Goal: Transaction & Acquisition: Purchase product/service

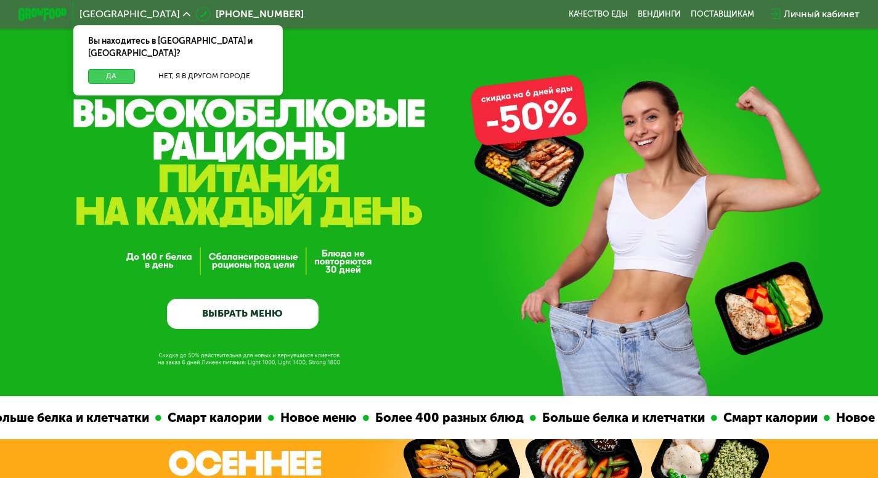
click at [113, 69] on button "Да" at bounding box center [111, 76] width 47 height 15
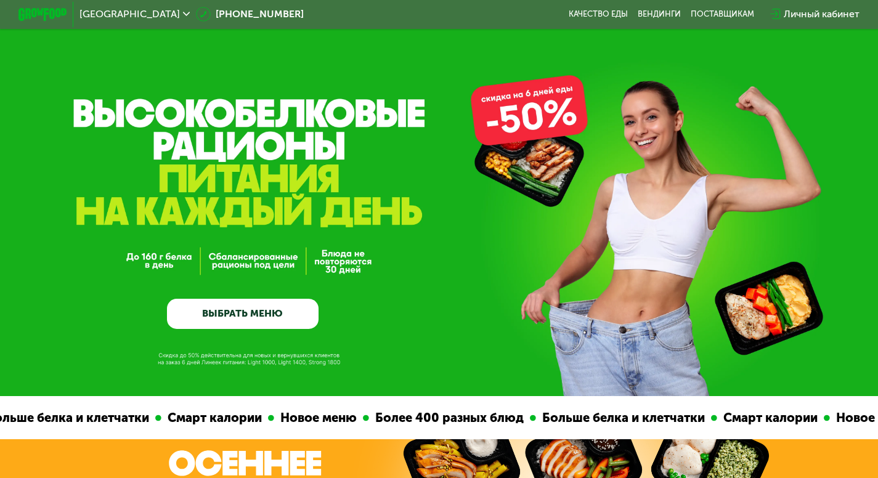
click at [233, 321] on link "ВЫБРАТЬ МЕНЮ" at bounding box center [243, 314] width 152 height 30
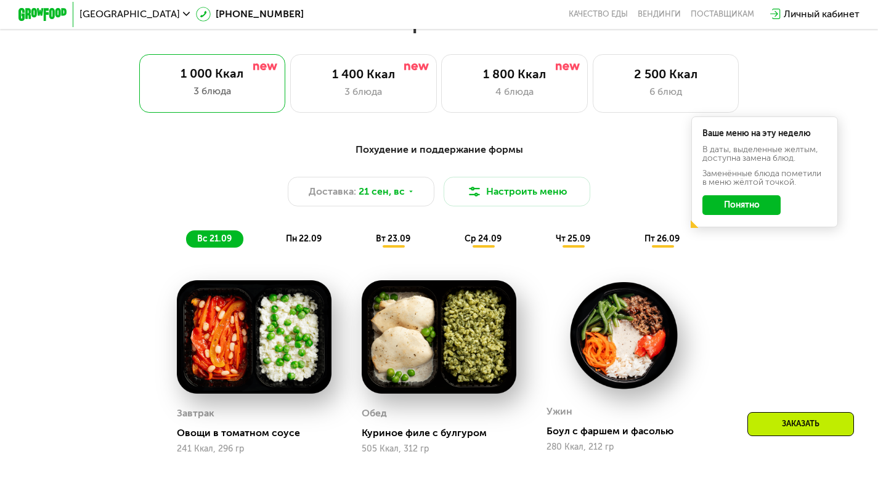
scroll to position [803, 0]
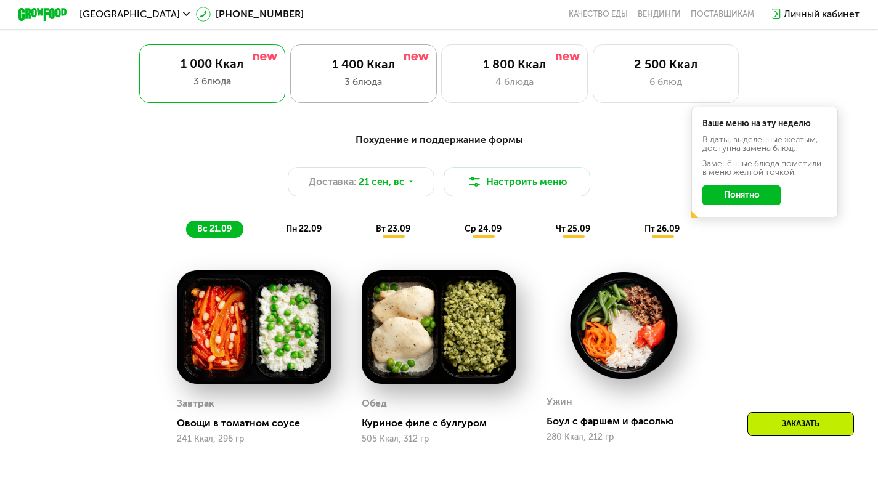
click at [400, 86] on div "3 блюда" at bounding box center [363, 82] width 121 height 15
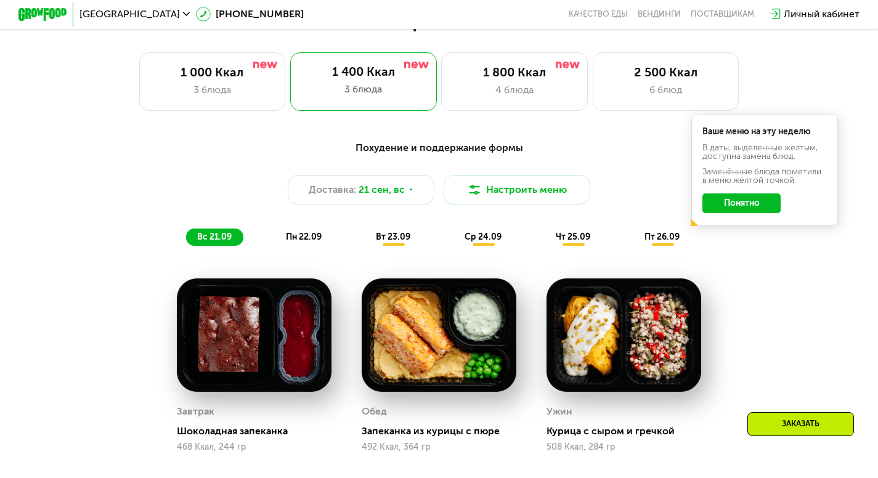
scroll to position [770, 0]
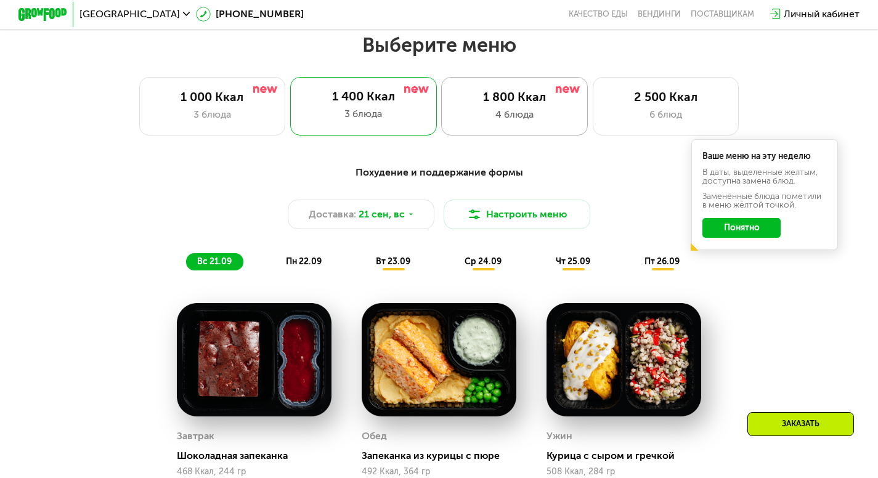
click at [564, 112] on div "4 блюда" at bounding box center [514, 114] width 121 height 15
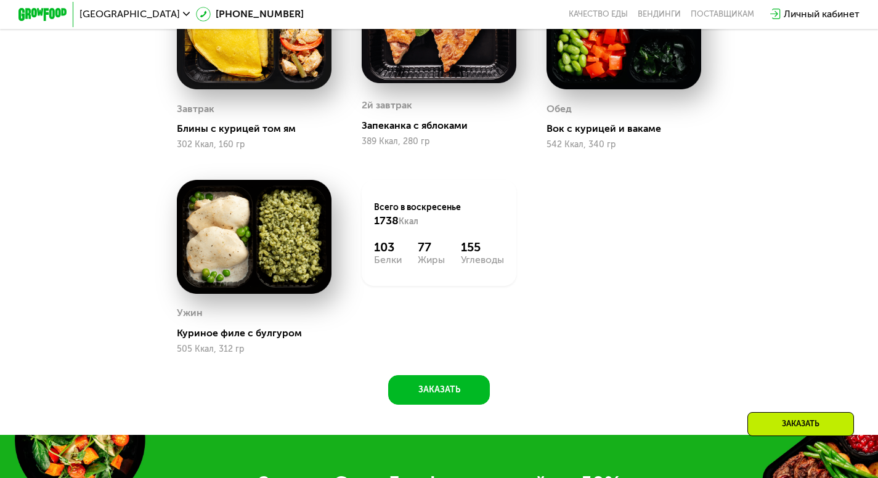
scroll to position [679, 0]
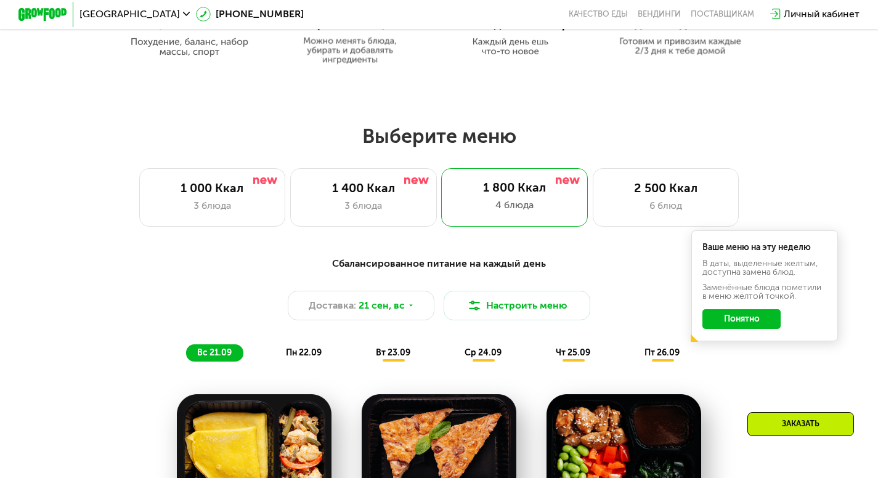
click at [306, 358] on span "пн 22.09" at bounding box center [304, 352] width 36 height 10
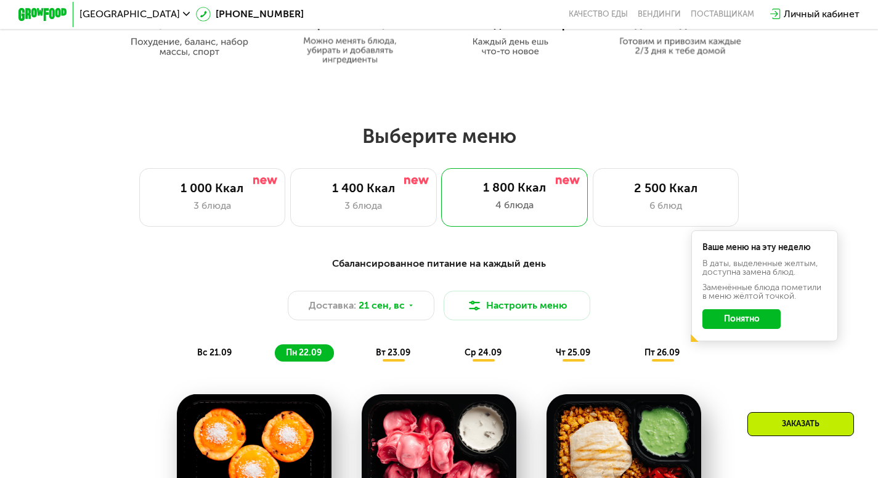
click at [479, 358] on span "ср 24.09" at bounding box center [482, 352] width 37 height 10
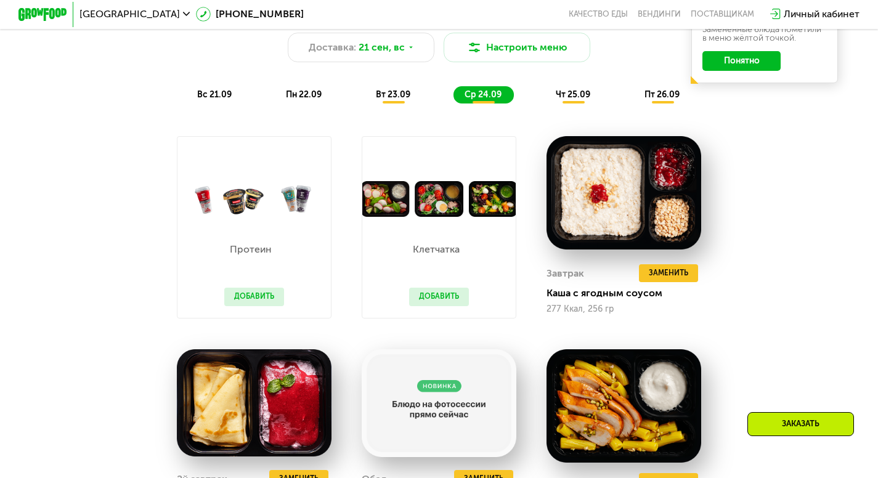
scroll to position [888, 0]
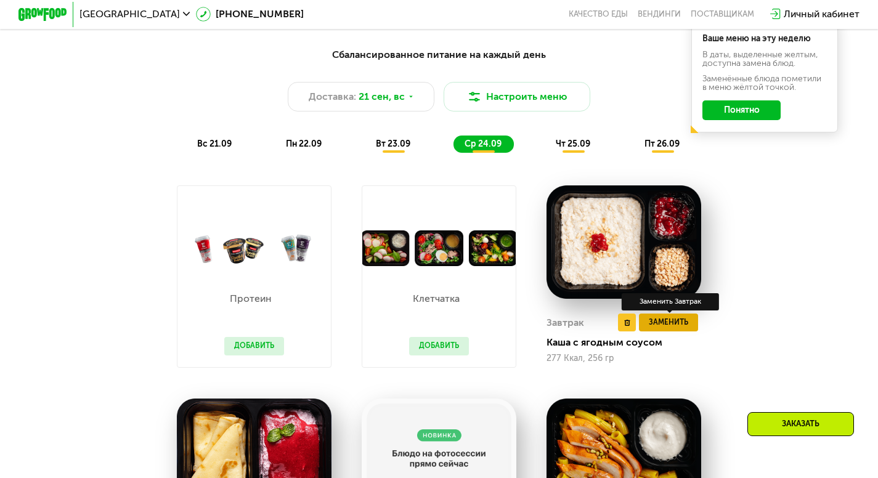
click at [675, 329] on span "Заменить" at bounding box center [668, 323] width 39 height 12
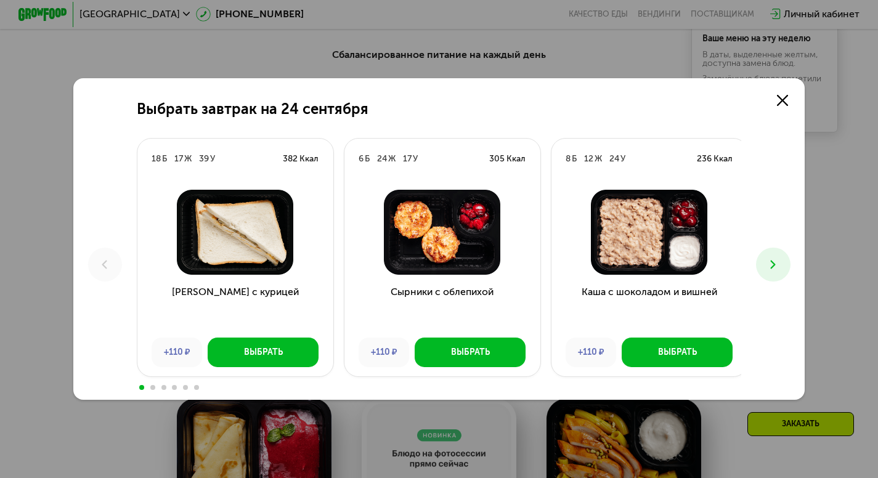
click at [772, 261] on icon at bounding box center [773, 264] width 15 height 15
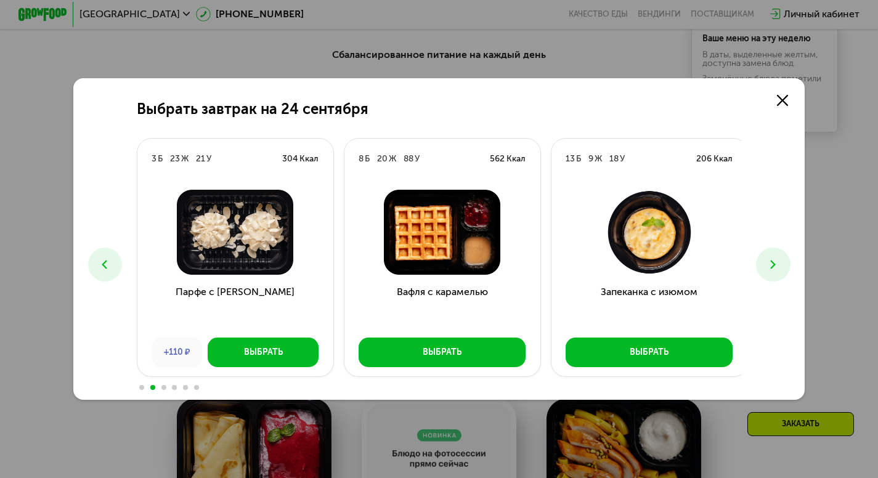
click at [99, 266] on icon at bounding box center [104, 264] width 15 height 15
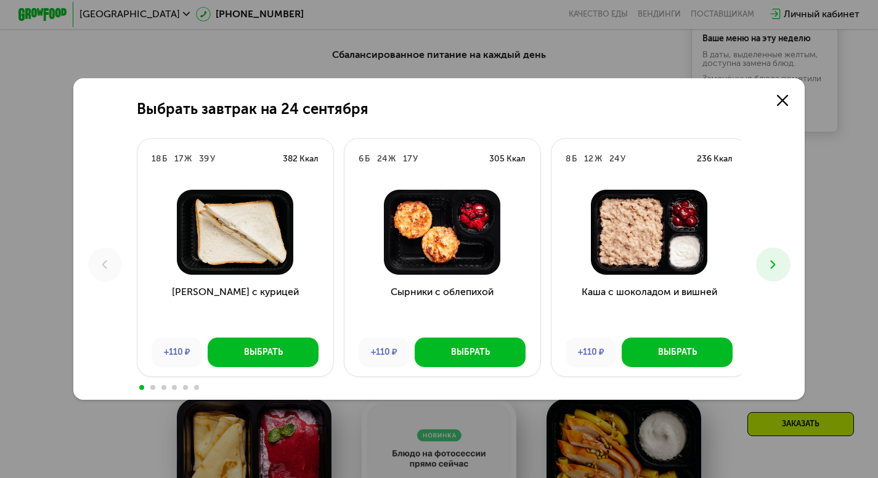
click at [774, 261] on use at bounding box center [772, 264] width 5 height 9
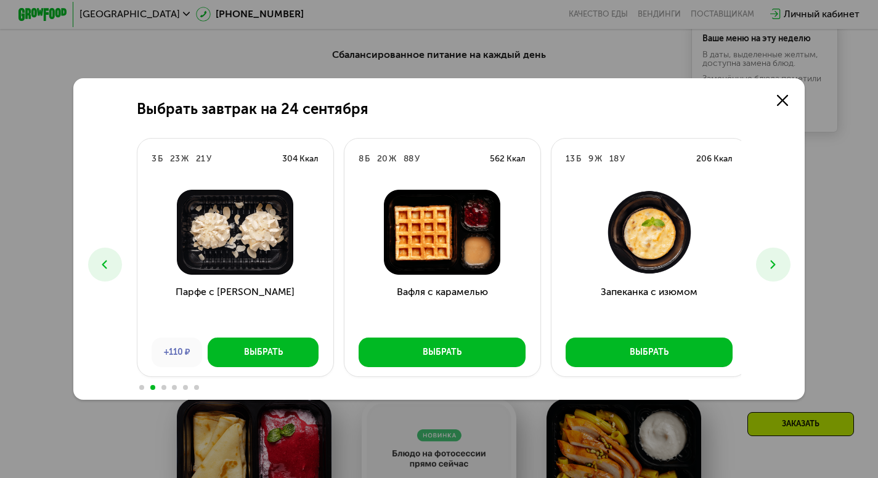
click at [774, 261] on use at bounding box center [772, 264] width 5 height 9
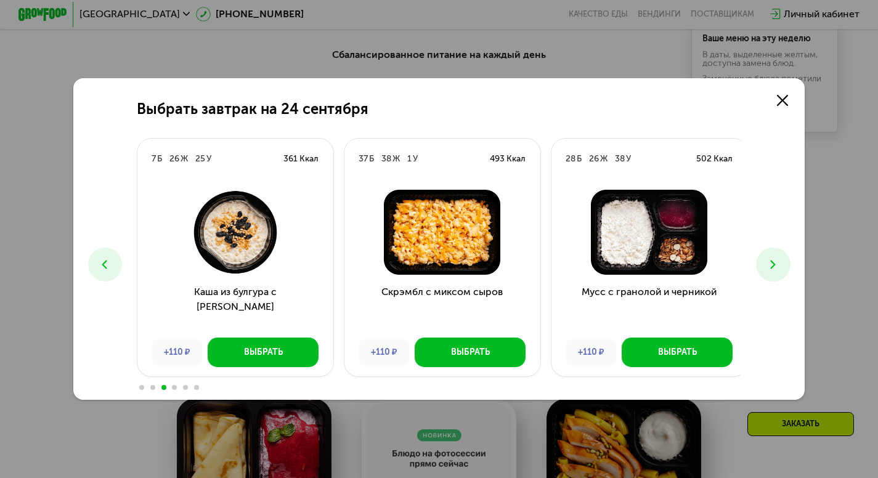
click at [774, 261] on use at bounding box center [772, 264] width 5 height 9
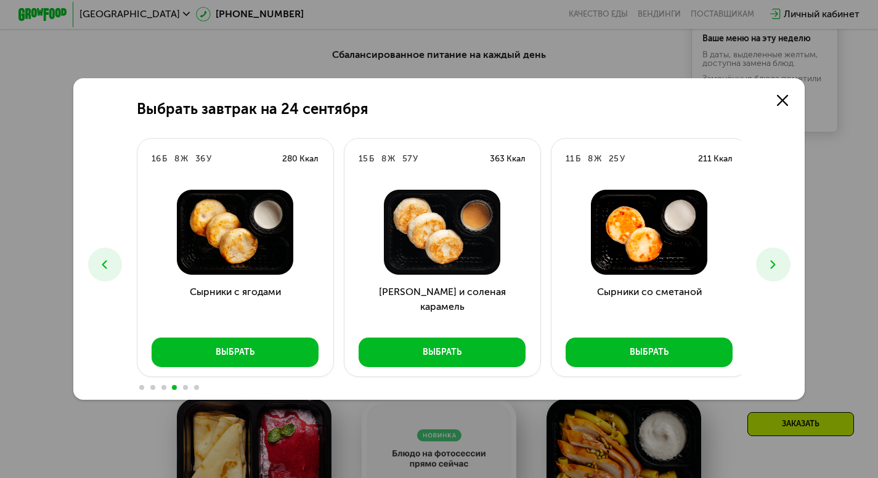
click at [774, 261] on use at bounding box center [772, 264] width 5 height 9
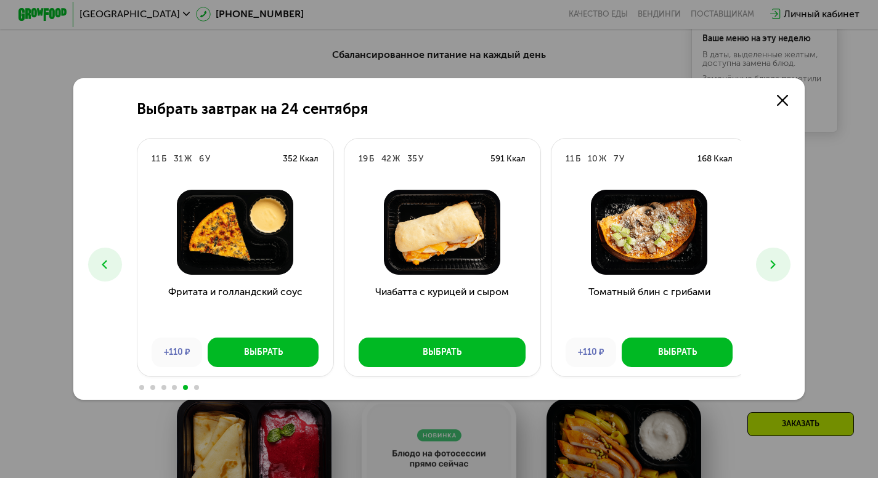
click at [774, 261] on use at bounding box center [772, 264] width 5 height 9
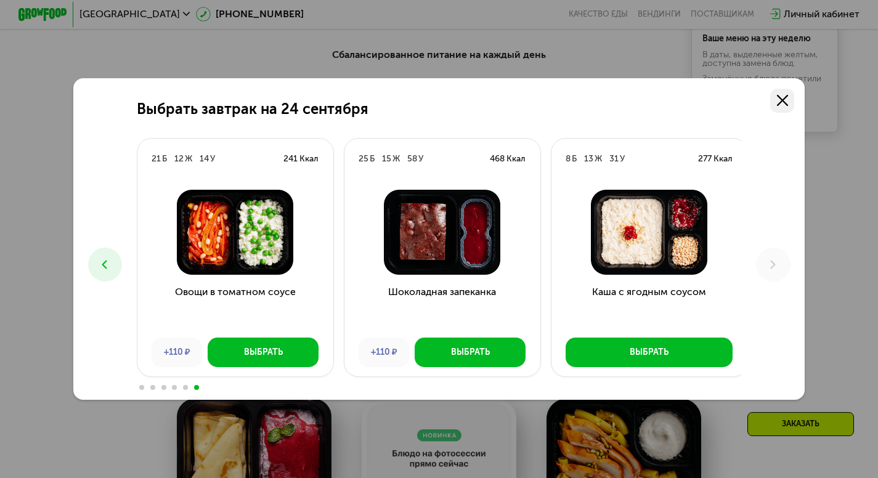
click at [779, 97] on link at bounding box center [782, 101] width 25 height 25
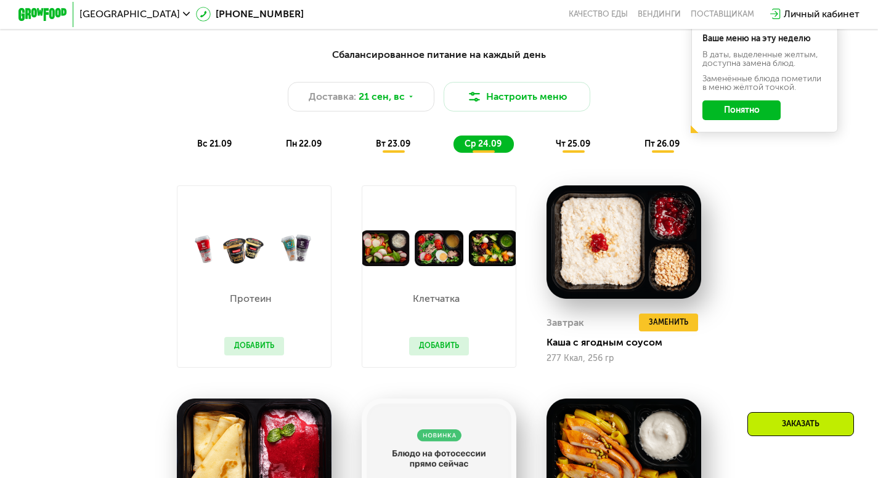
click at [575, 149] on span "чт 25.09" at bounding box center [573, 144] width 34 height 10
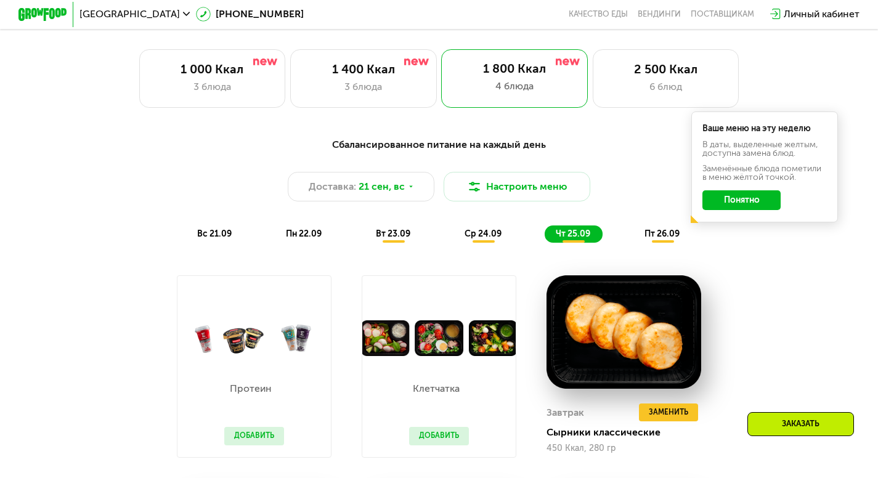
scroll to position [380, 0]
